Goal: Task Accomplishment & Management: Manage account settings

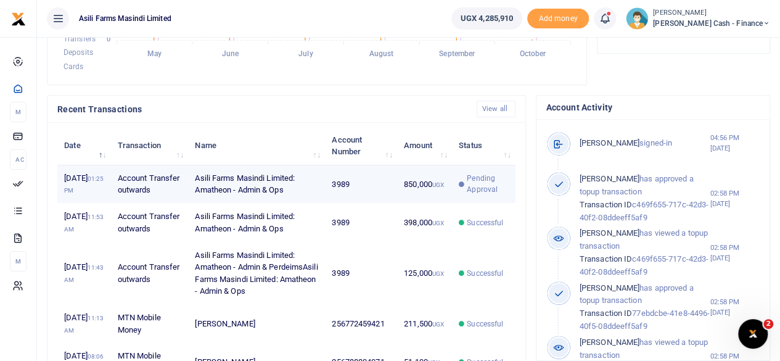
scroll to position [370, 0]
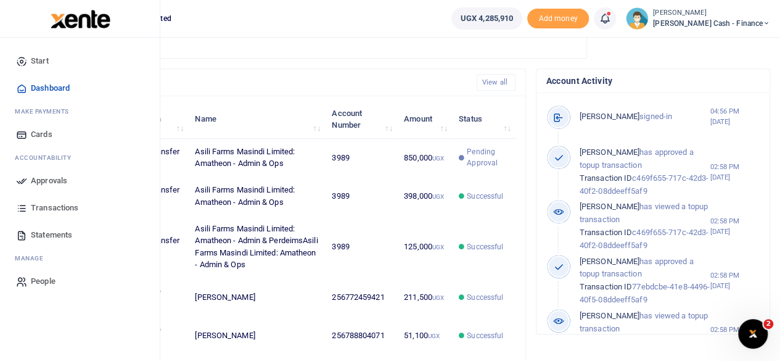
click at [43, 183] on span "Approvals" at bounding box center [49, 180] width 36 height 12
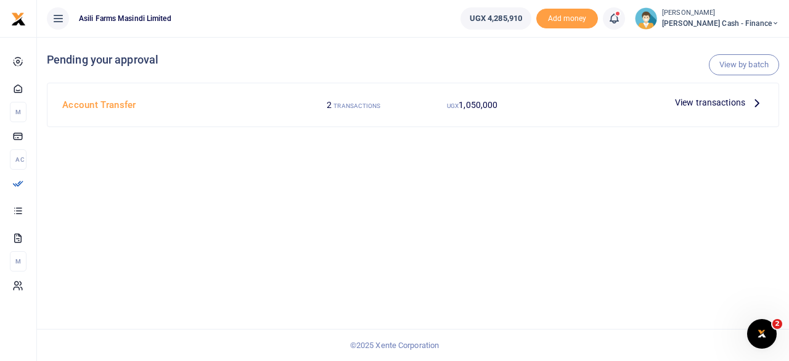
click at [756, 99] on icon at bounding box center [757, 103] width 14 height 14
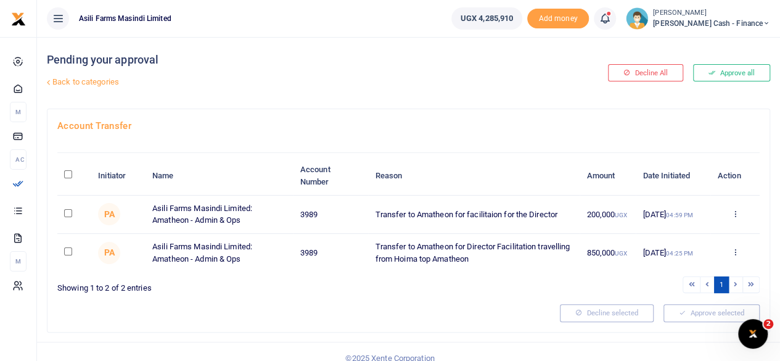
click at [70, 176] on input "\a \a : activate to sort column descending" at bounding box center [68, 174] width 8 height 8
checkbox input "true"
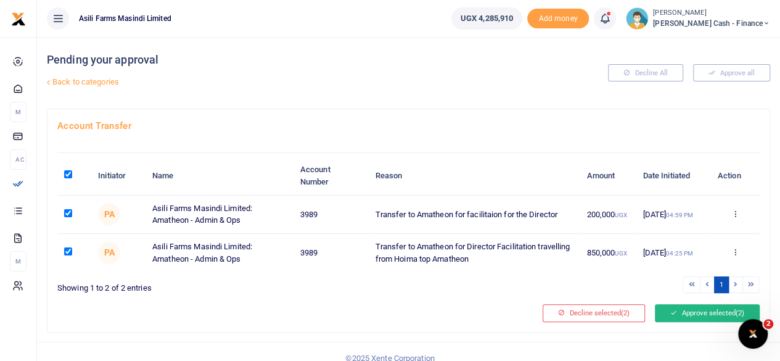
click at [701, 308] on button "Approve selected (2)" at bounding box center [706, 312] width 105 height 17
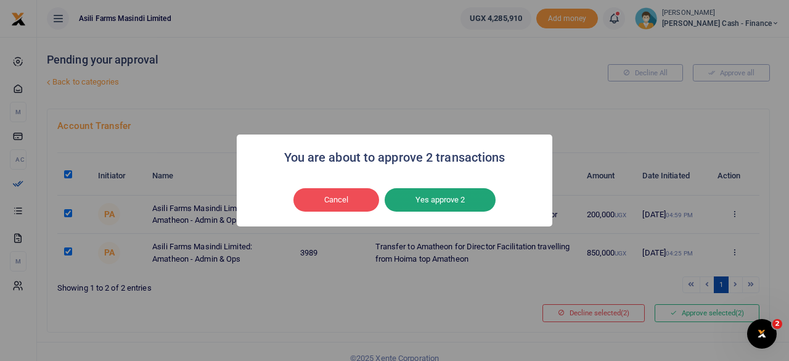
click at [431, 192] on button "Yes approve 2" at bounding box center [440, 199] width 111 height 23
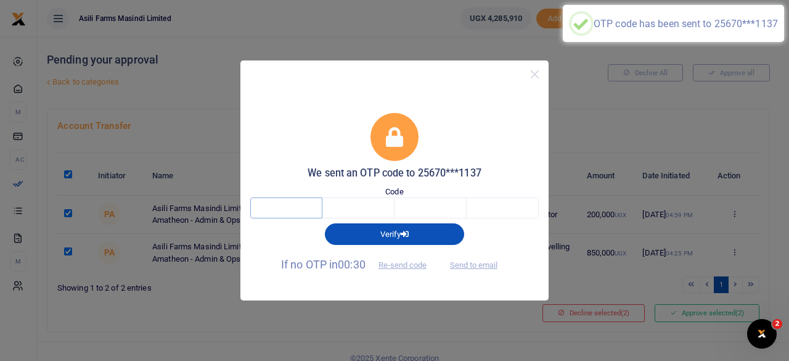
click at [294, 211] on input "text" at bounding box center [286, 207] width 72 height 21
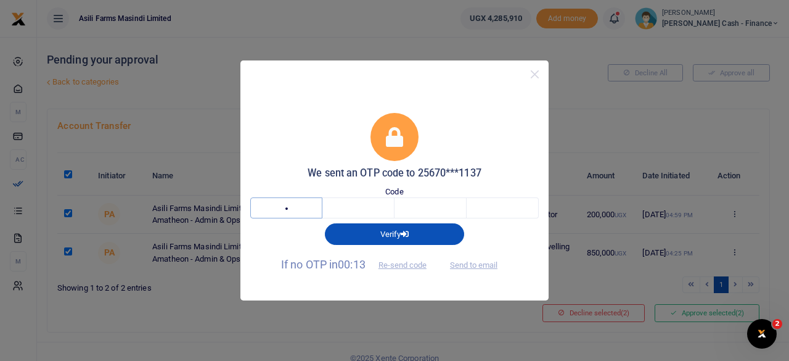
type input "1"
type input "9"
type input "3"
type input "8"
